Goal: Navigation & Orientation: Find specific page/section

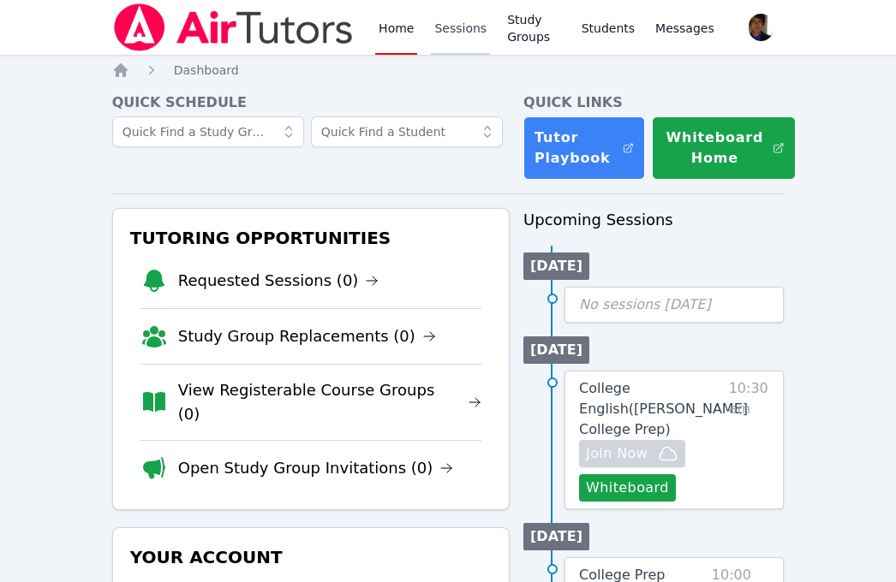
click at [446, 37] on link "Sessions" at bounding box center [460, 27] width 59 height 55
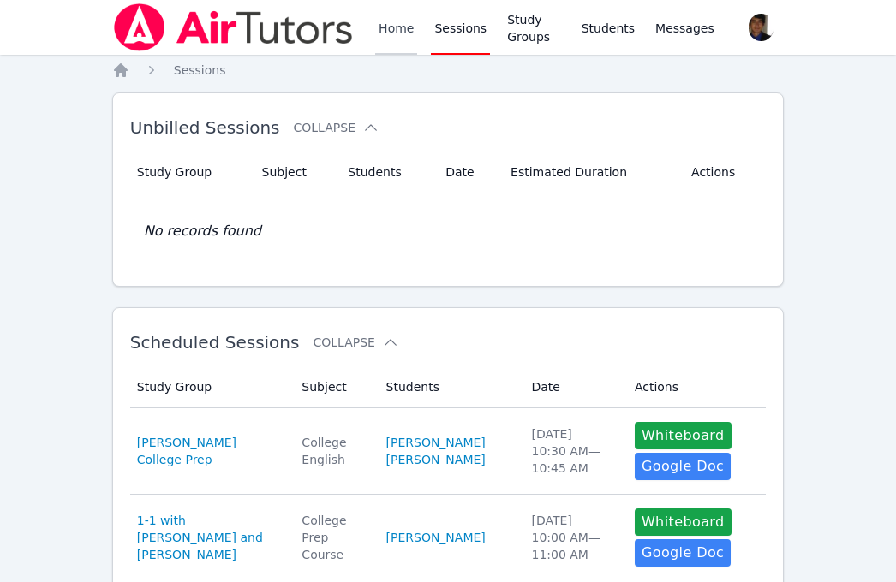
click at [408, 34] on link "Home" at bounding box center [396, 27] width 42 height 55
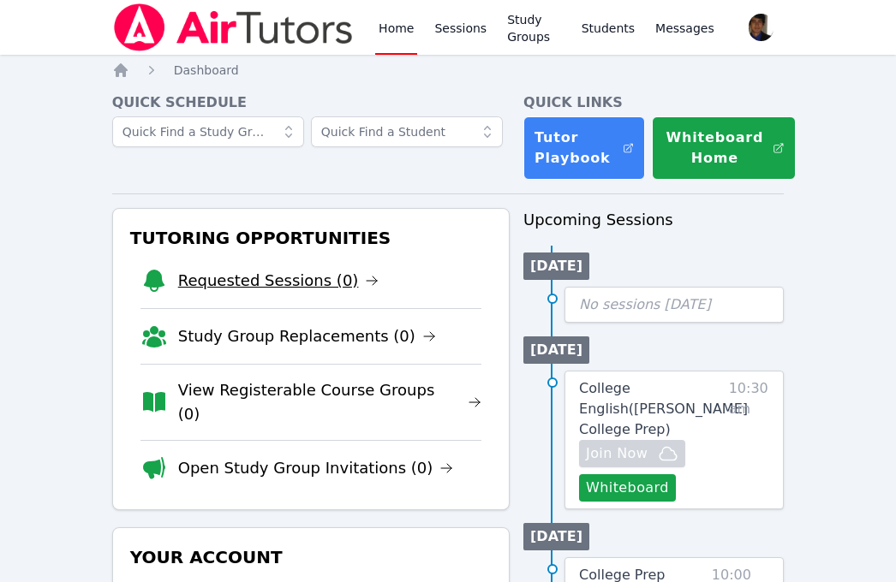
click at [293, 282] on link "Requested Sessions (0)" at bounding box center [278, 281] width 201 height 24
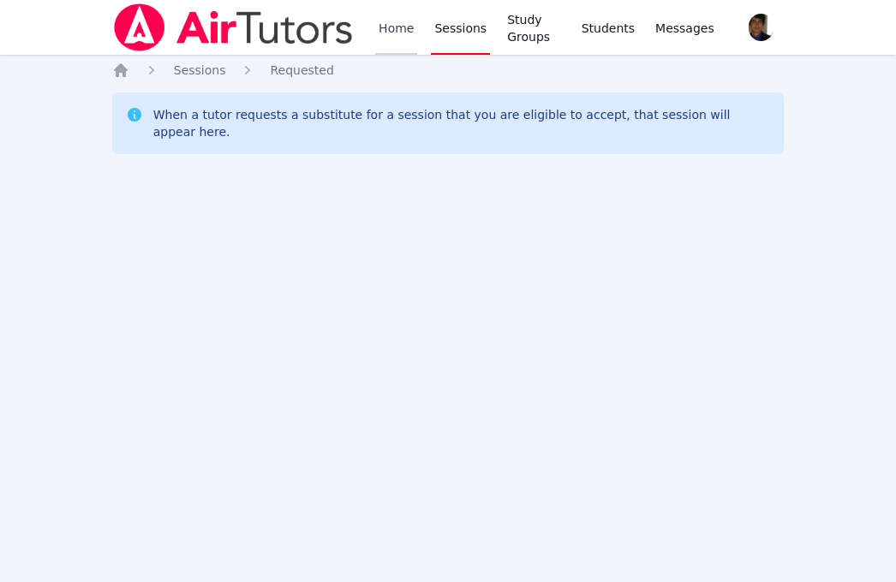
click at [380, 43] on link "Home" at bounding box center [396, 27] width 42 height 55
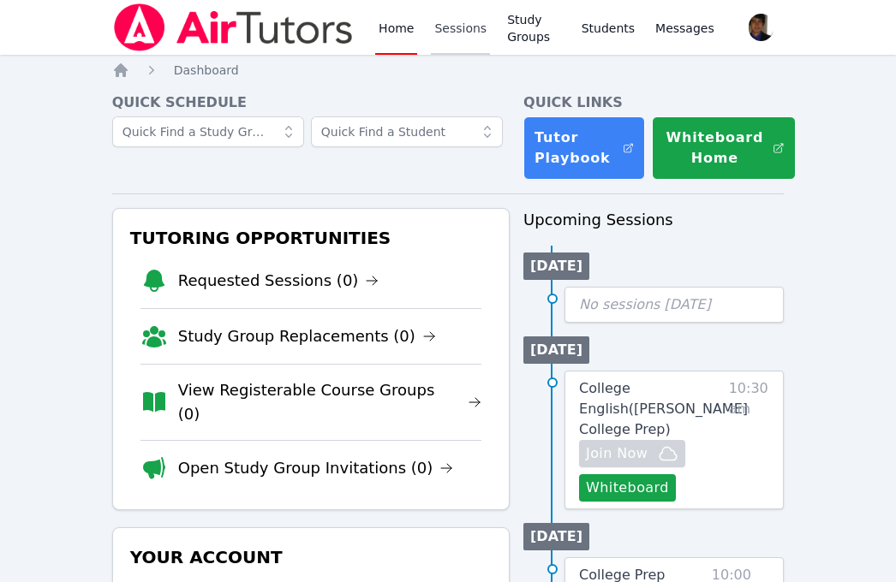
click at [449, 31] on link "Sessions" at bounding box center [460, 27] width 59 height 55
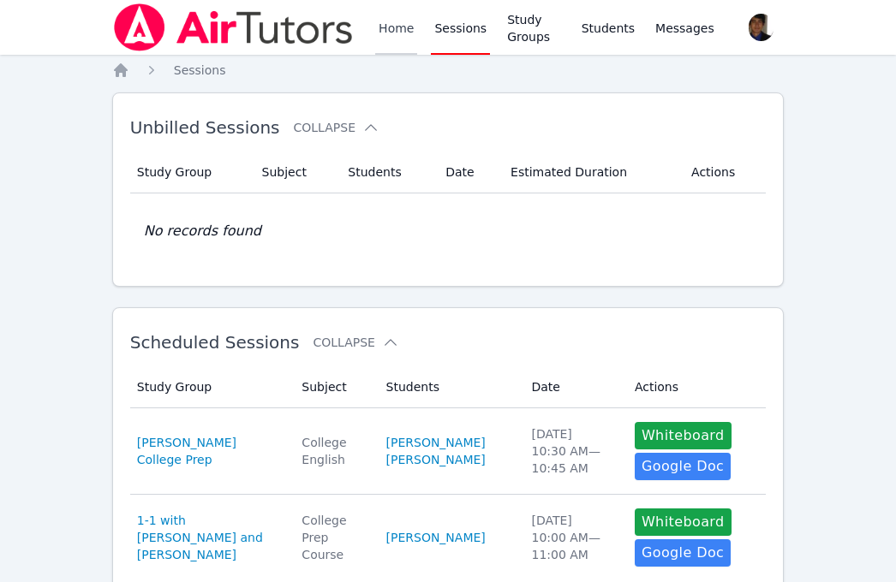
click at [396, 32] on link "Home" at bounding box center [396, 27] width 42 height 55
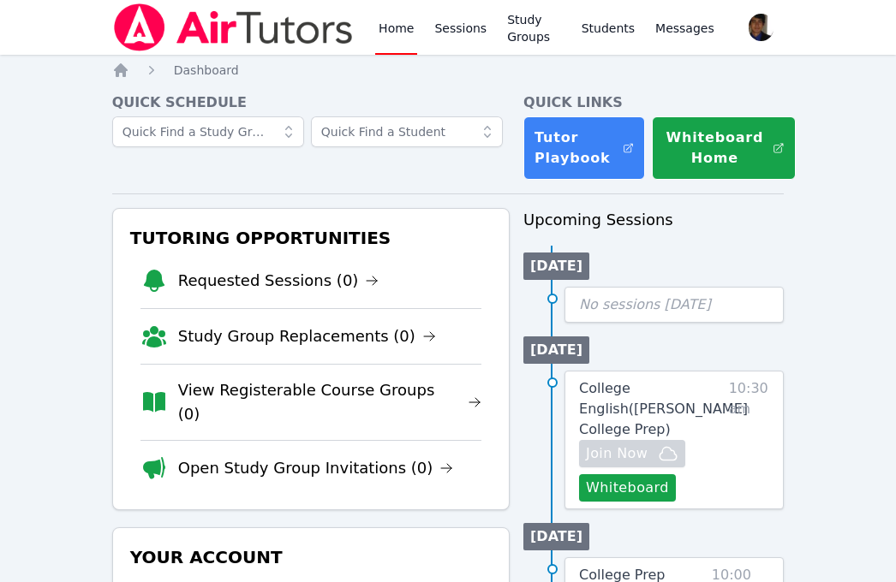
click at [396, 32] on link "Home" at bounding box center [396, 27] width 42 height 55
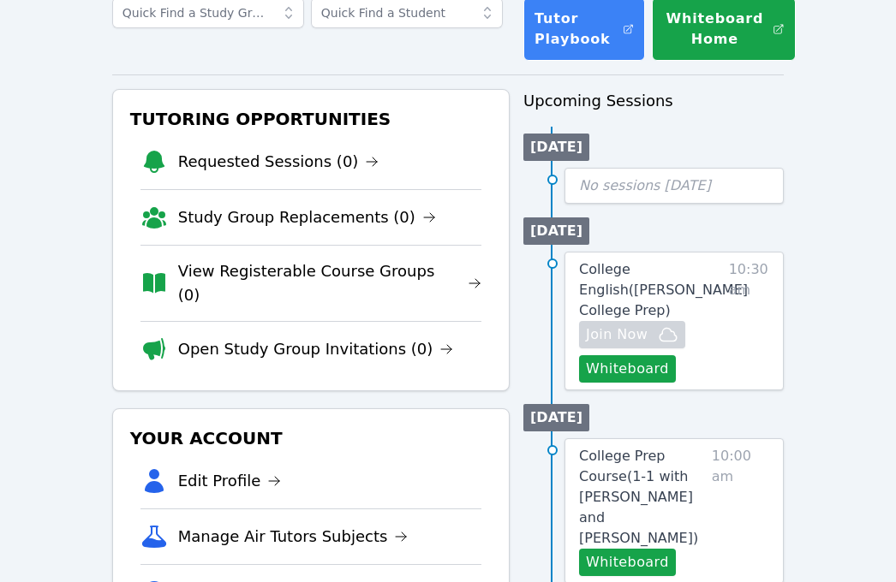
scroll to position [241, 0]
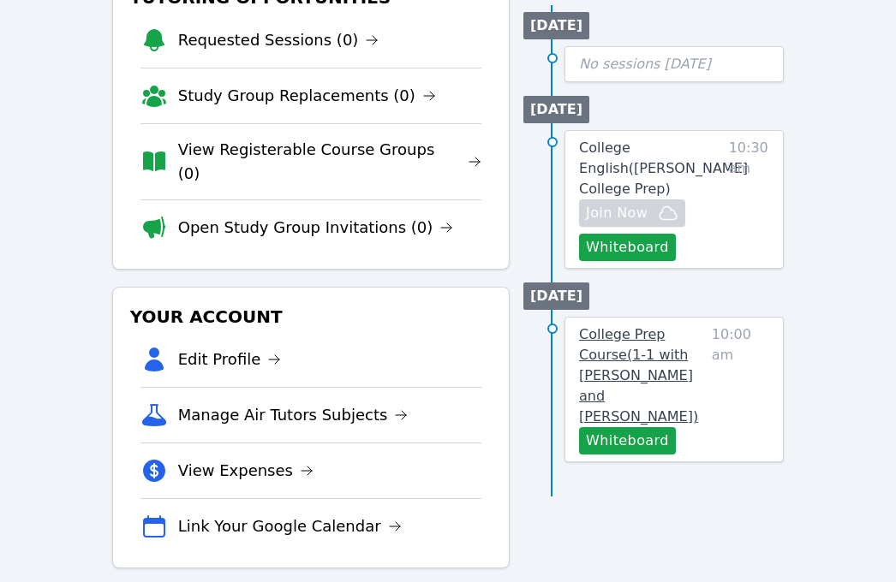
click at [640, 351] on span "College Prep Course ( 1-1 with [PERSON_NAME] and [PERSON_NAME] )" at bounding box center [638, 375] width 119 height 98
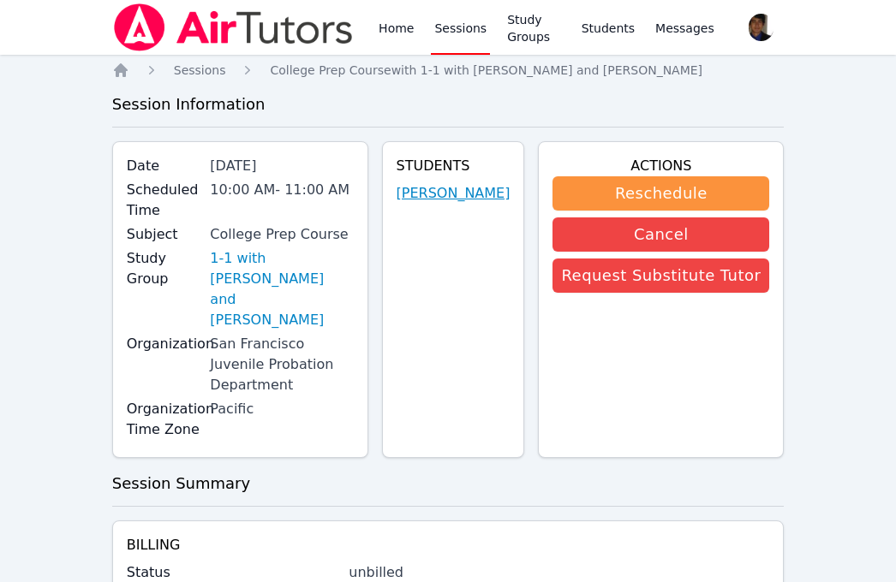
click at [461, 204] on link "[PERSON_NAME]" at bounding box center [453, 193] width 114 height 21
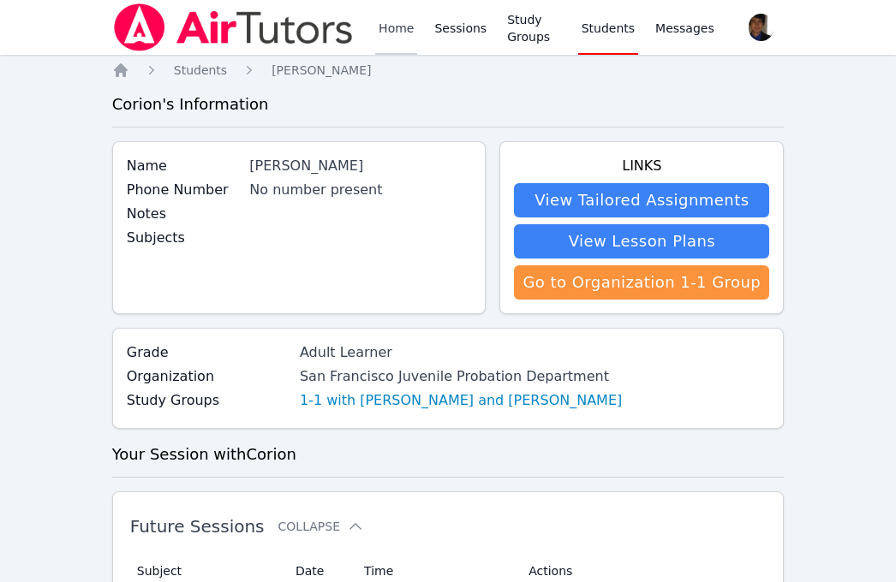
click at [390, 24] on link "Home" at bounding box center [396, 27] width 42 height 55
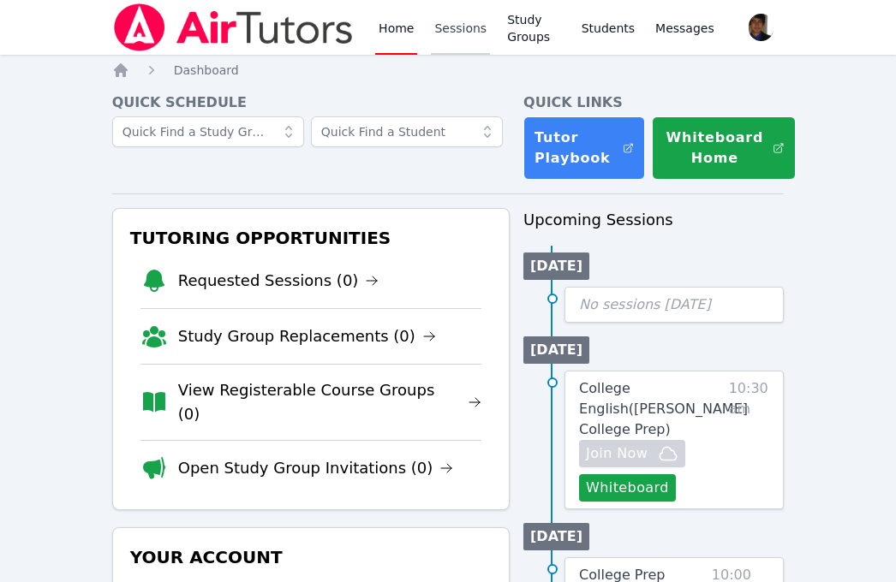
click at [459, 29] on link "Sessions" at bounding box center [460, 27] width 59 height 55
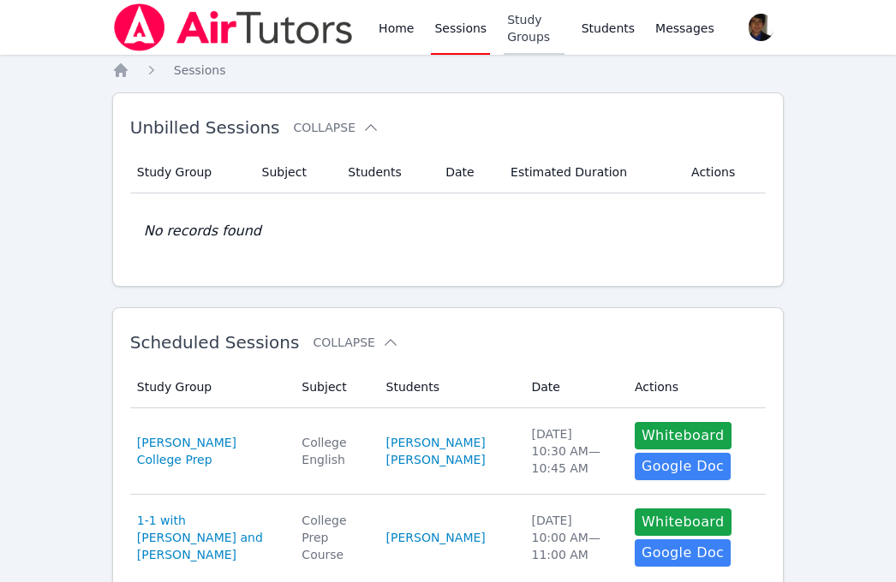
click at [517, 29] on link "Study Groups" at bounding box center [533, 27] width 60 height 55
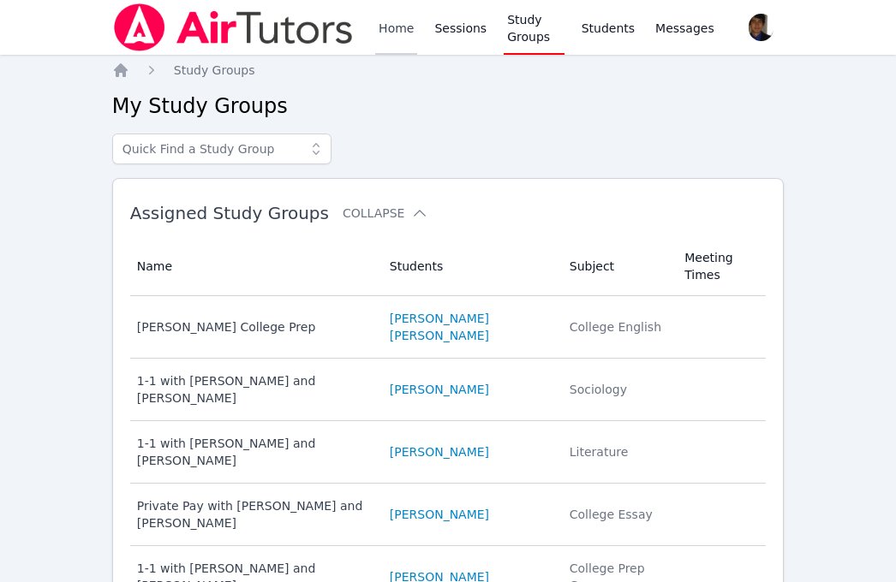
click at [396, 22] on link "Home" at bounding box center [396, 27] width 42 height 55
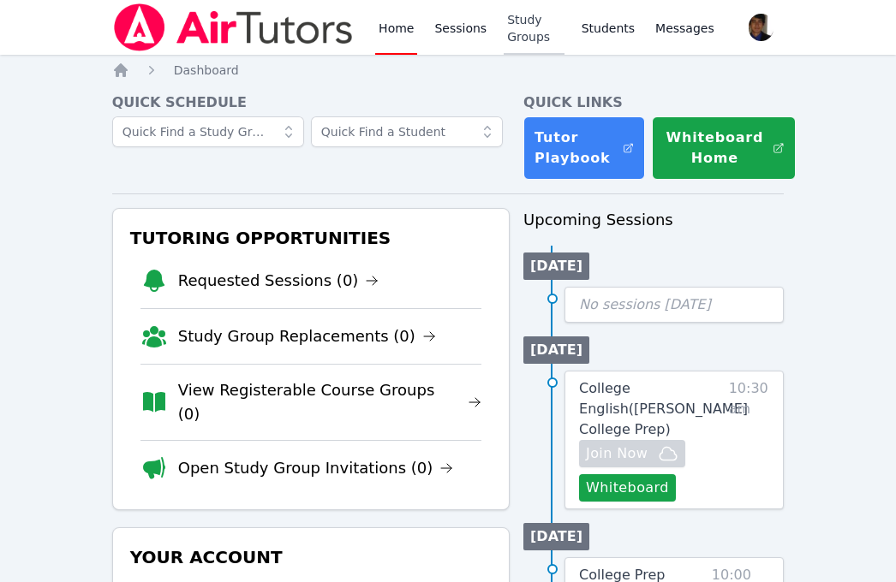
click at [520, 25] on link "Study Groups" at bounding box center [533, 27] width 60 height 55
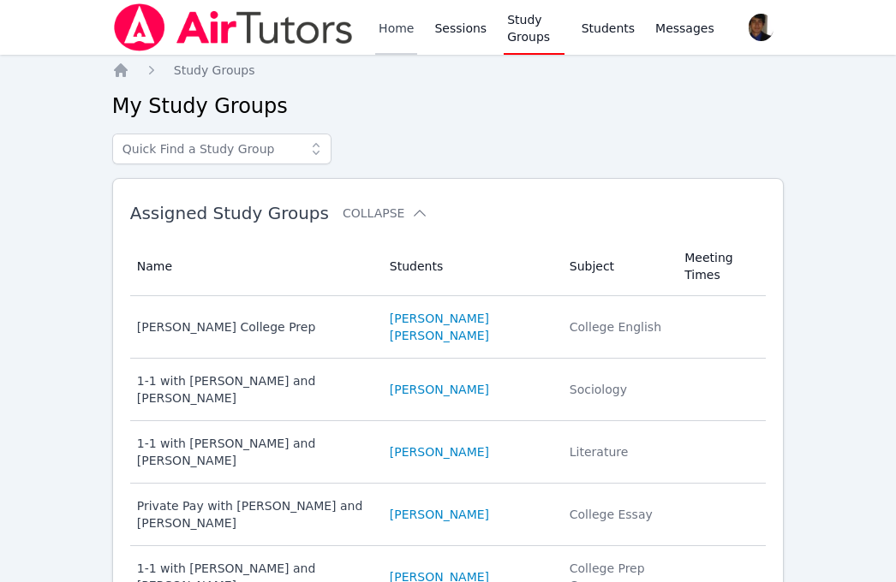
click at [382, 26] on link "Home" at bounding box center [396, 27] width 42 height 55
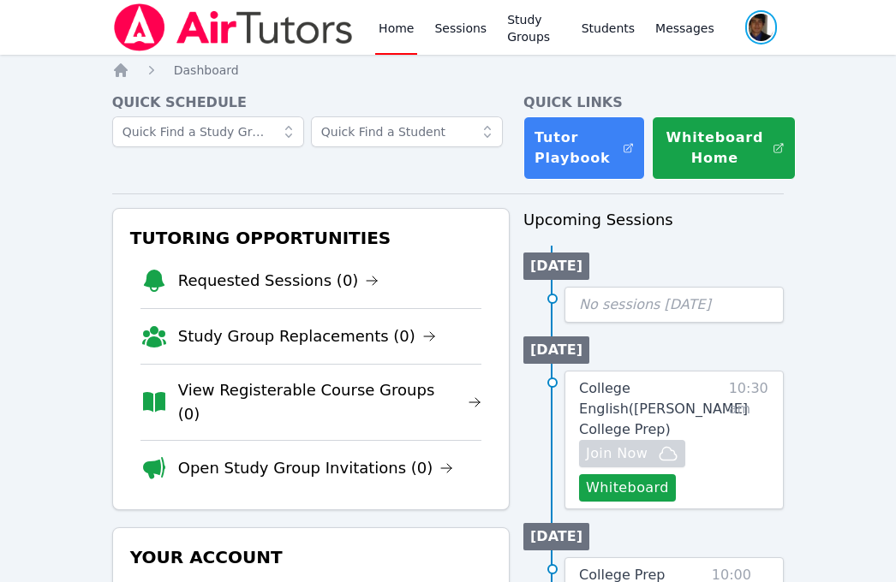
click at [759, 29] on span "button" at bounding box center [761, 28] width 36 height 38
click at [692, 100] on button "Logout" at bounding box center [691, 97] width 164 height 31
